Goal: Transaction & Acquisition: Purchase product/service

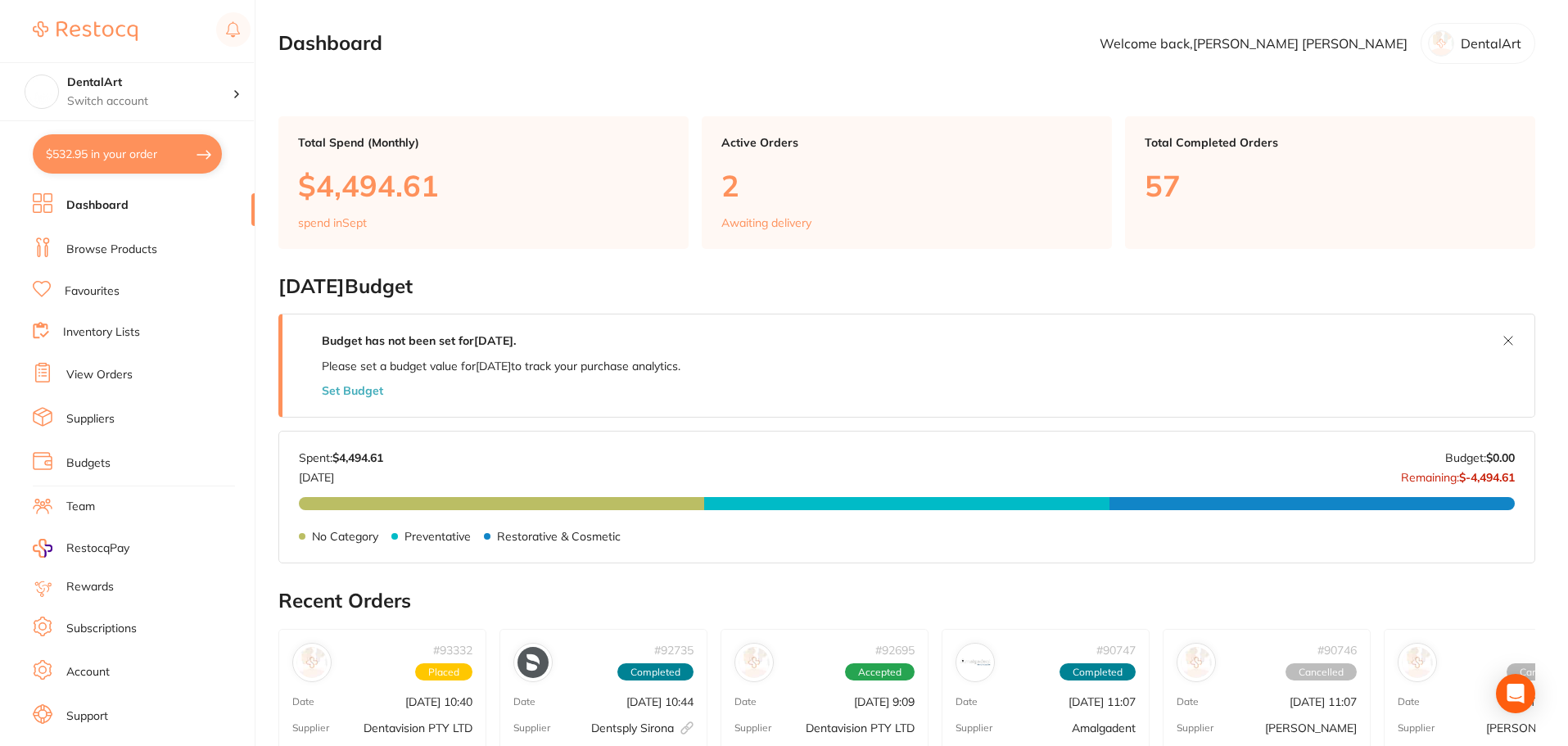
click at [145, 142] on button "$532.95 in your order" at bounding box center [127, 154] width 189 height 40
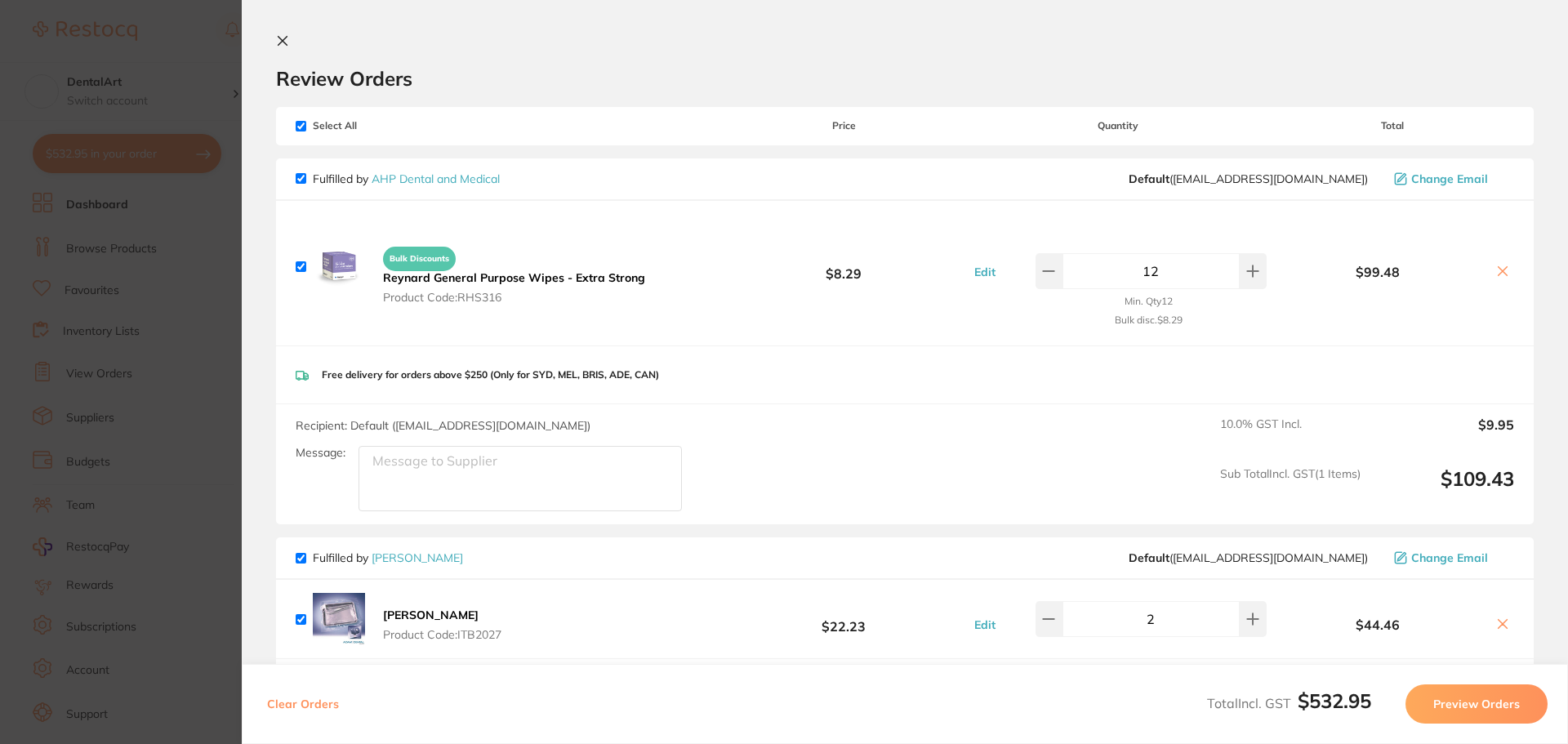
scroll to position [490, 0]
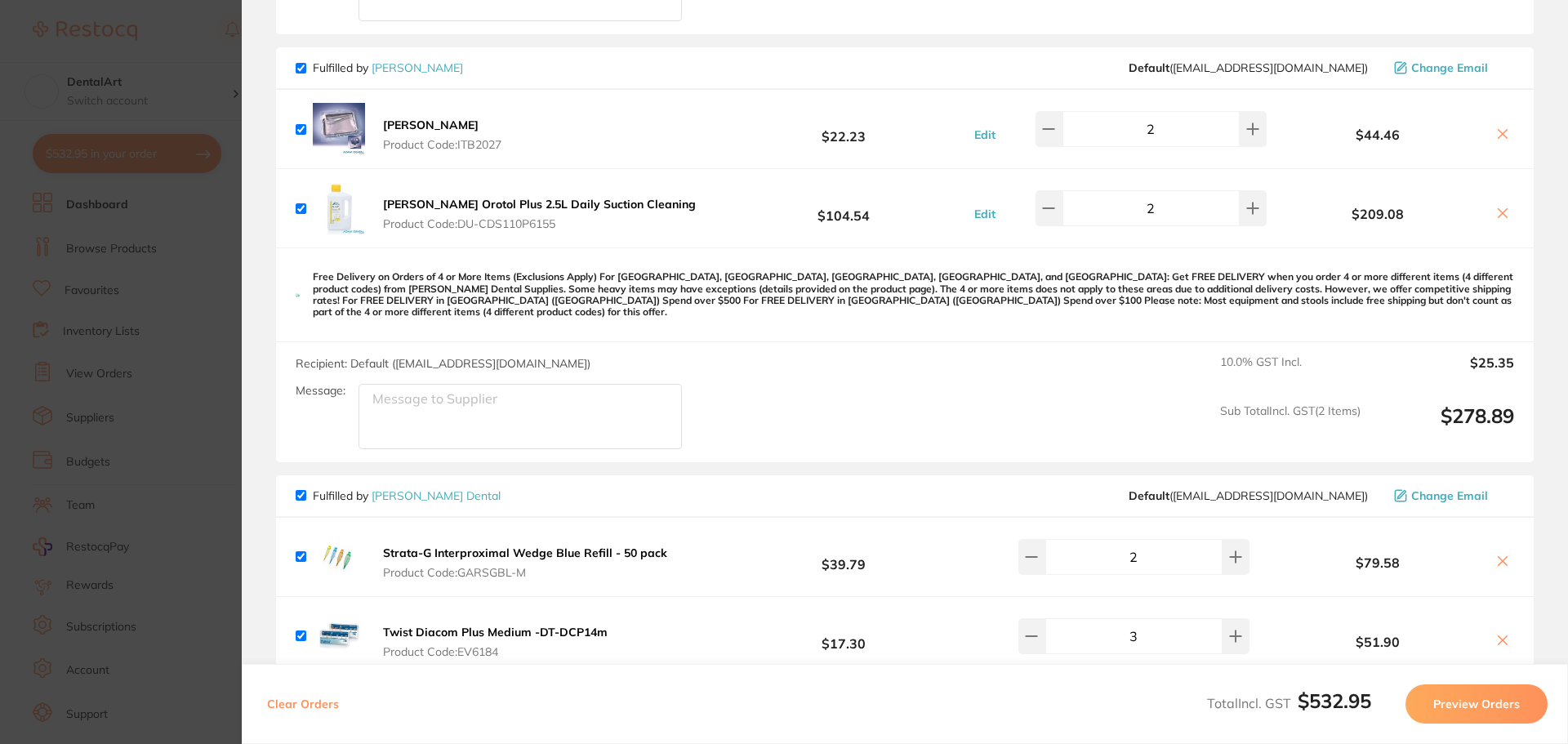
click at [173, 279] on section "Update RRP Set your pre negotiated price for this item. Item Agreed RRP (excl. …" at bounding box center [784, 372] width 1568 height 744
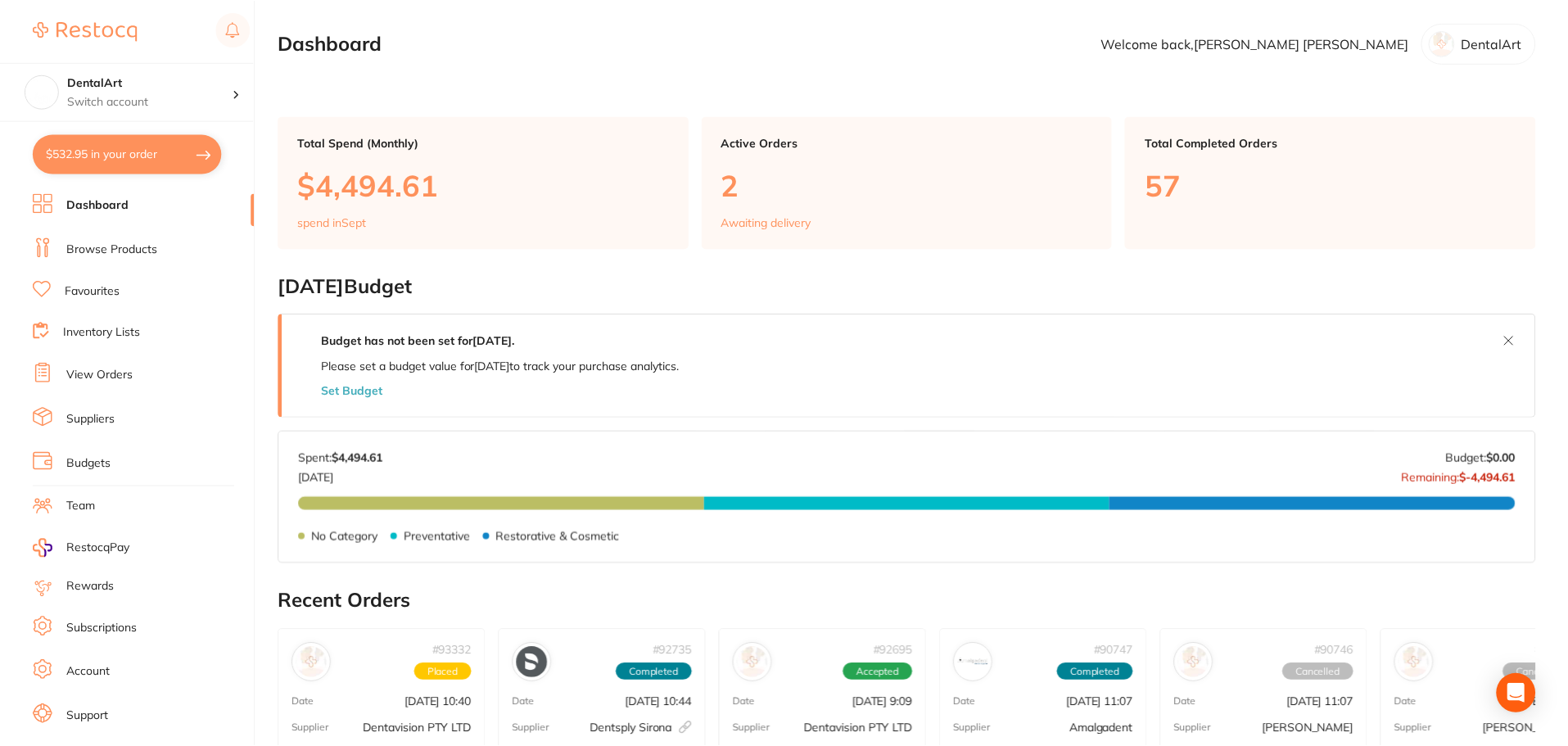
scroll to position [11, 0]
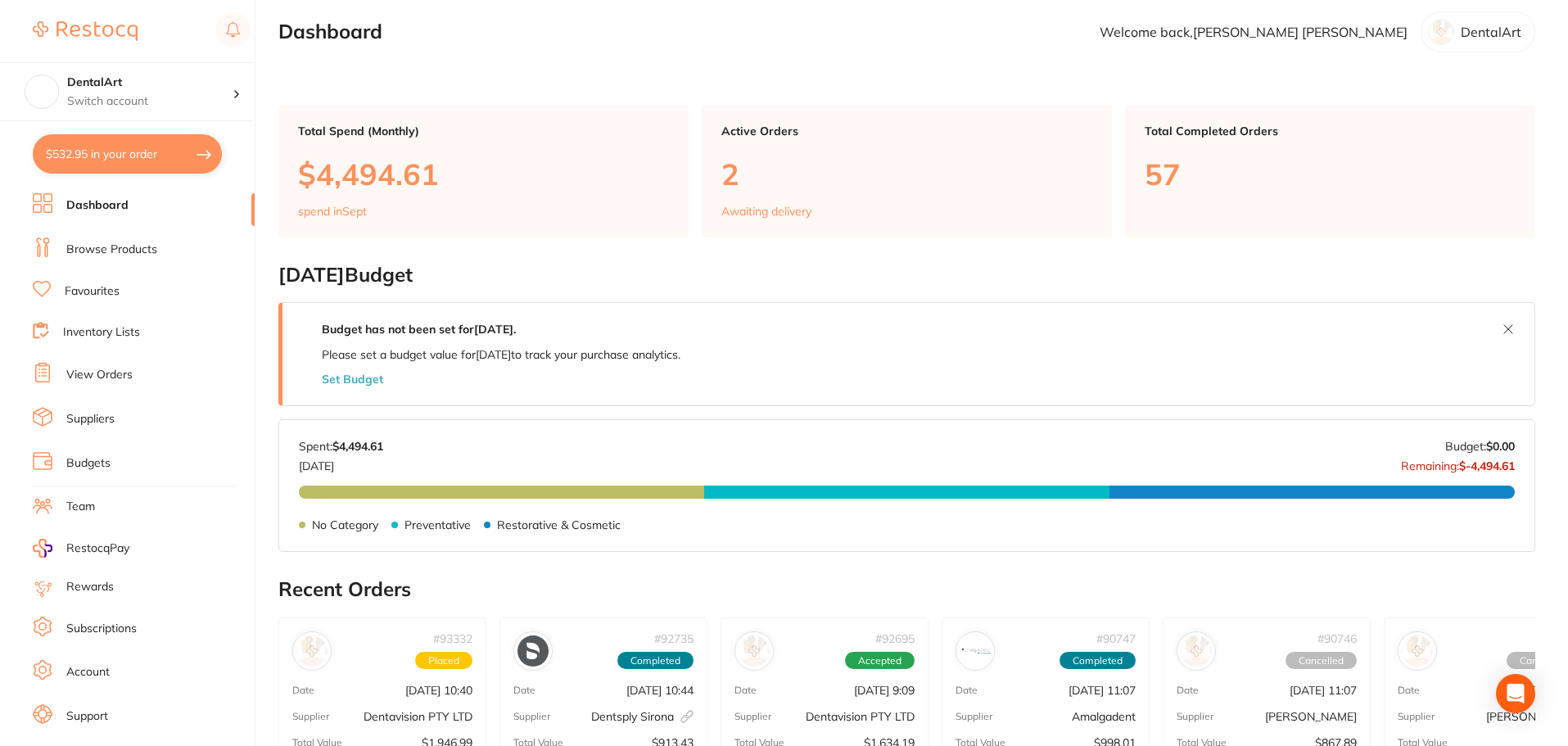
click at [192, 153] on button "$532.95 in your order" at bounding box center [127, 154] width 189 height 40
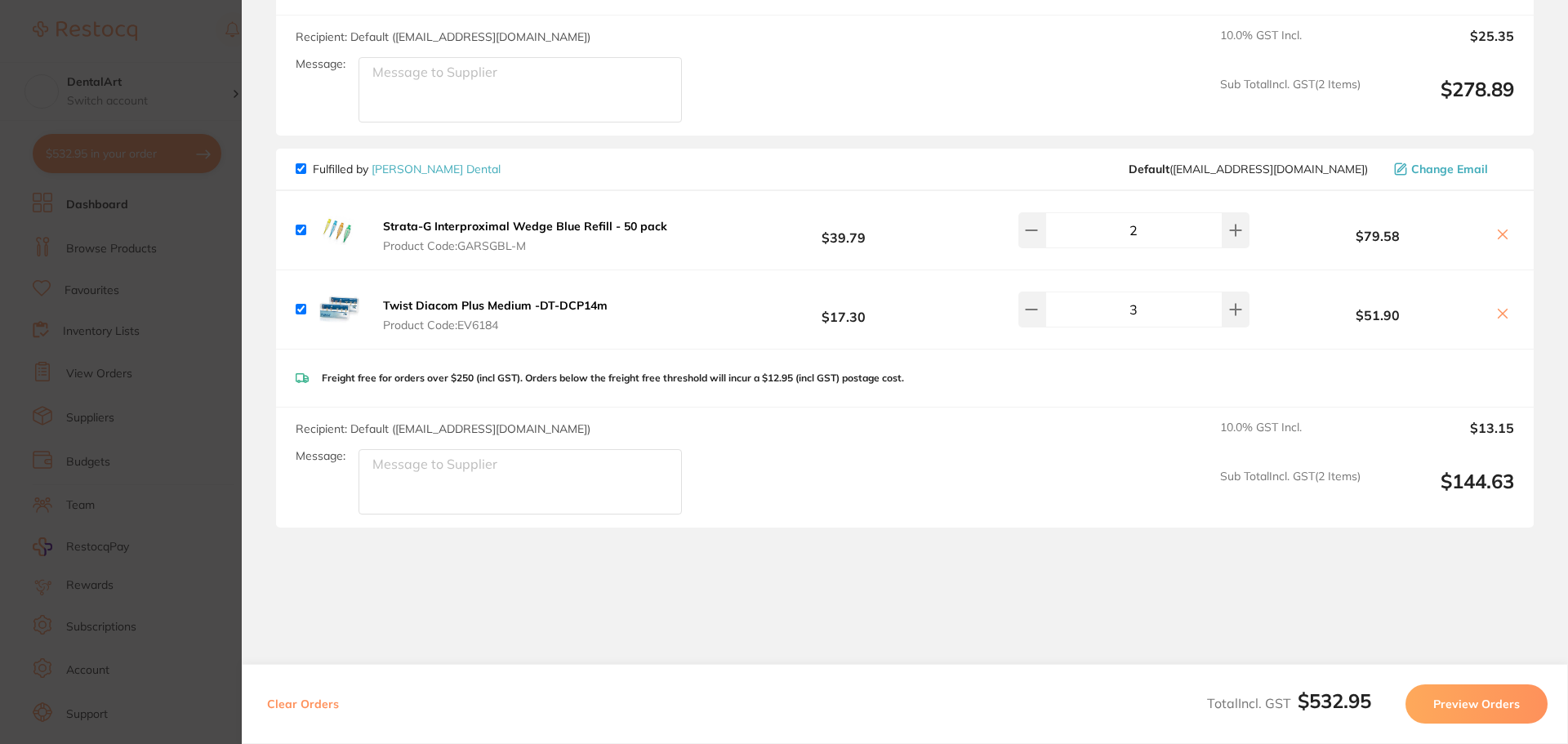
scroll to position [327, 0]
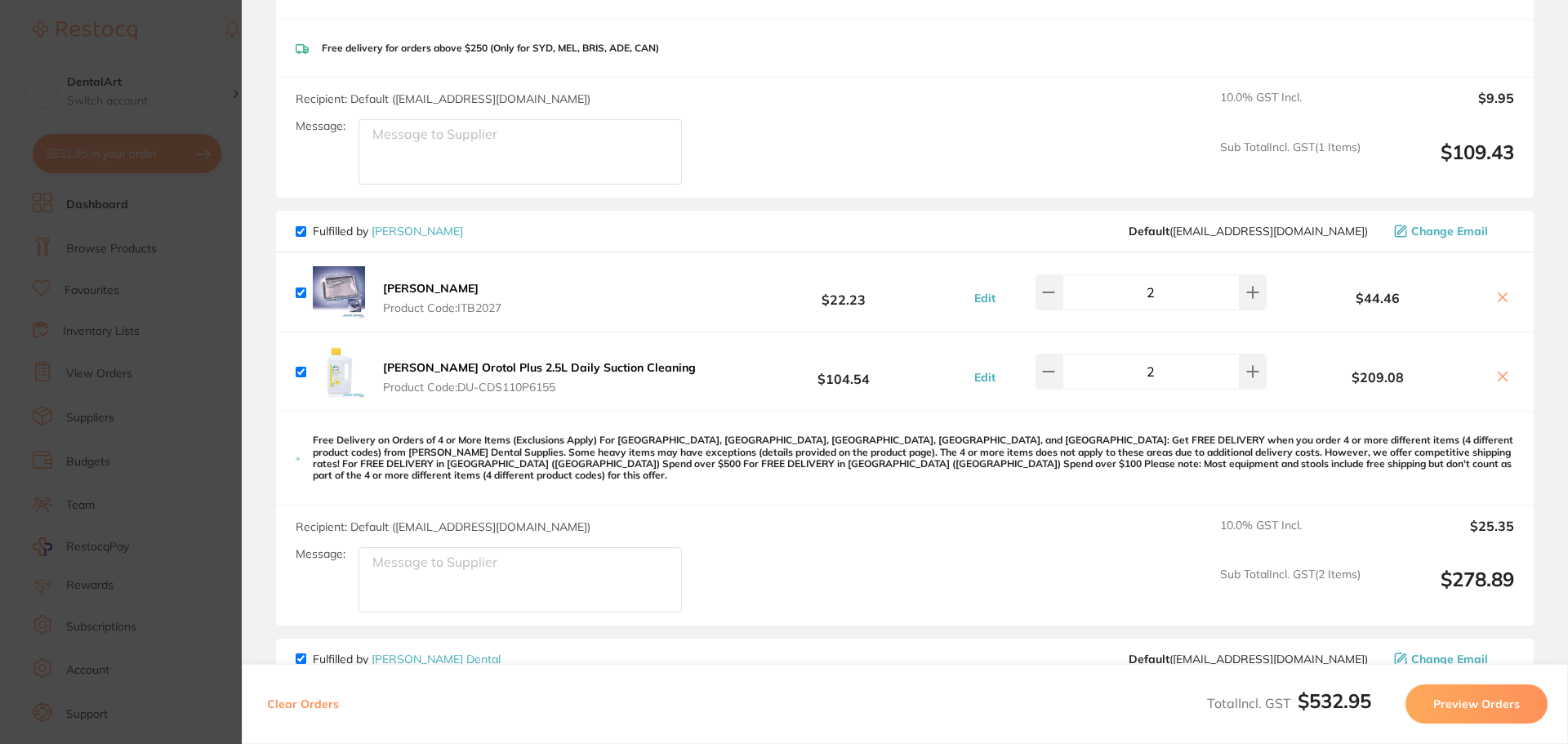
click at [298, 227] on input "checkbox" at bounding box center [301, 232] width 11 height 11
checkbox input "false"
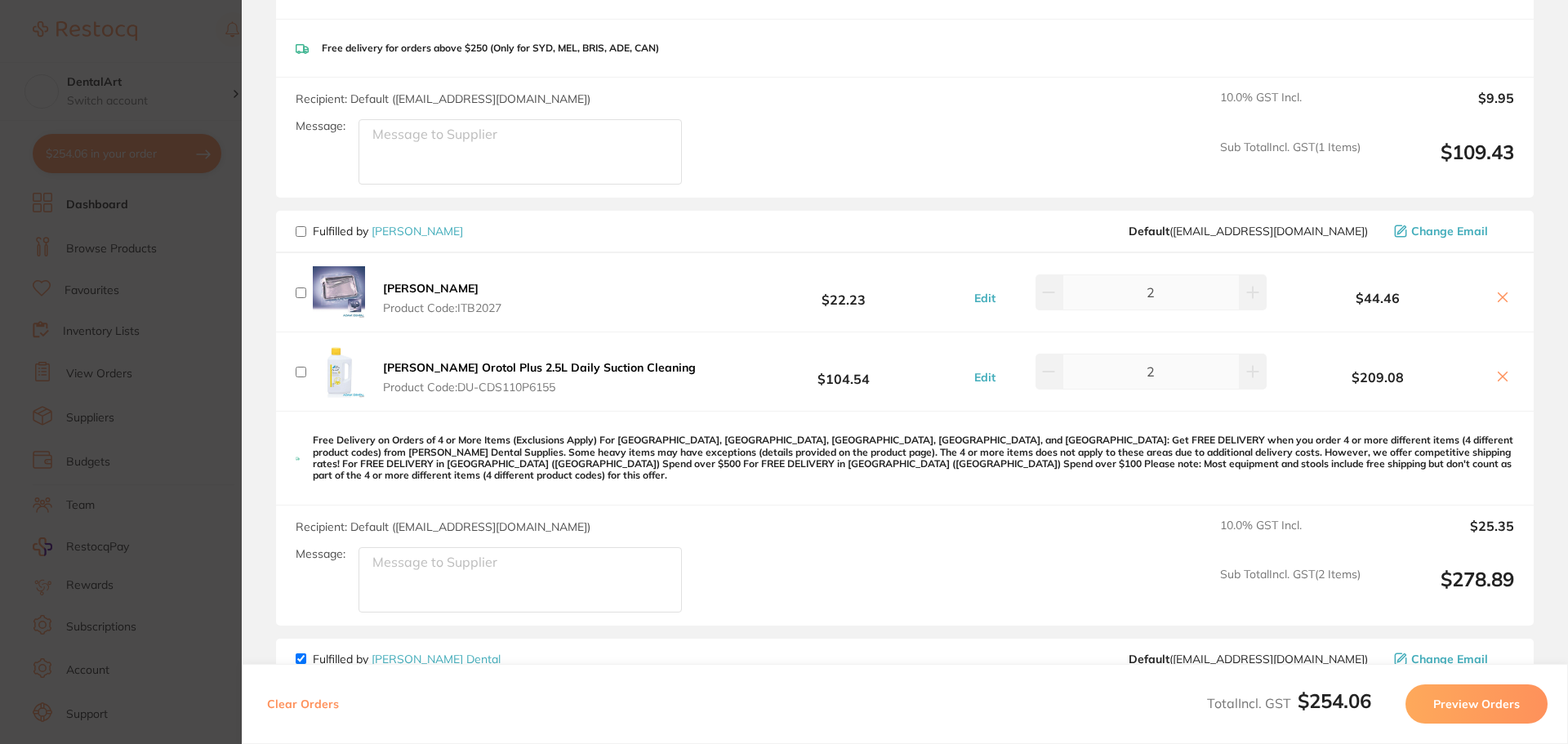
click at [833, 590] on div "Recipient: Default ( [EMAIL_ADDRESS][DOMAIN_NAME] ) Message: 10.0 % GST Incl. $…" at bounding box center [905, 565] width 1258 height 120
click at [163, 72] on section "Update RRP Set your pre negotiated price for this item. Item Agreed RRP (excl. …" at bounding box center [784, 372] width 1568 height 744
